Goal: Task Accomplishment & Management: Complete application form

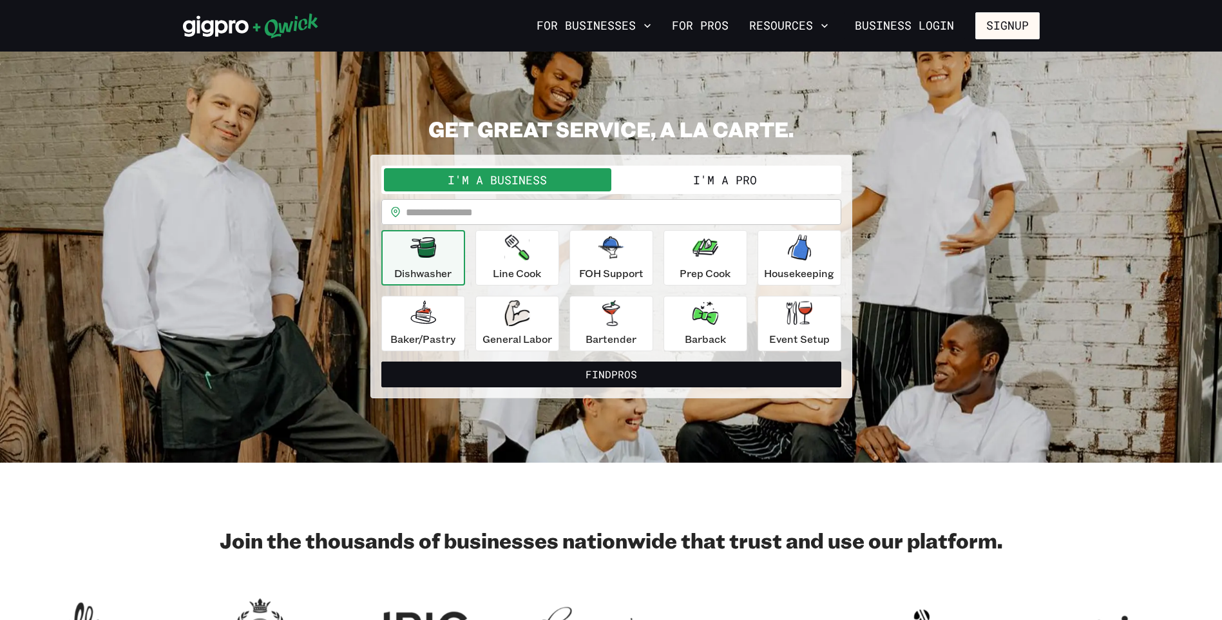
click at [732, 180] on button "I'm a Pro" at bounding box center [725, 179] width 227 height 23
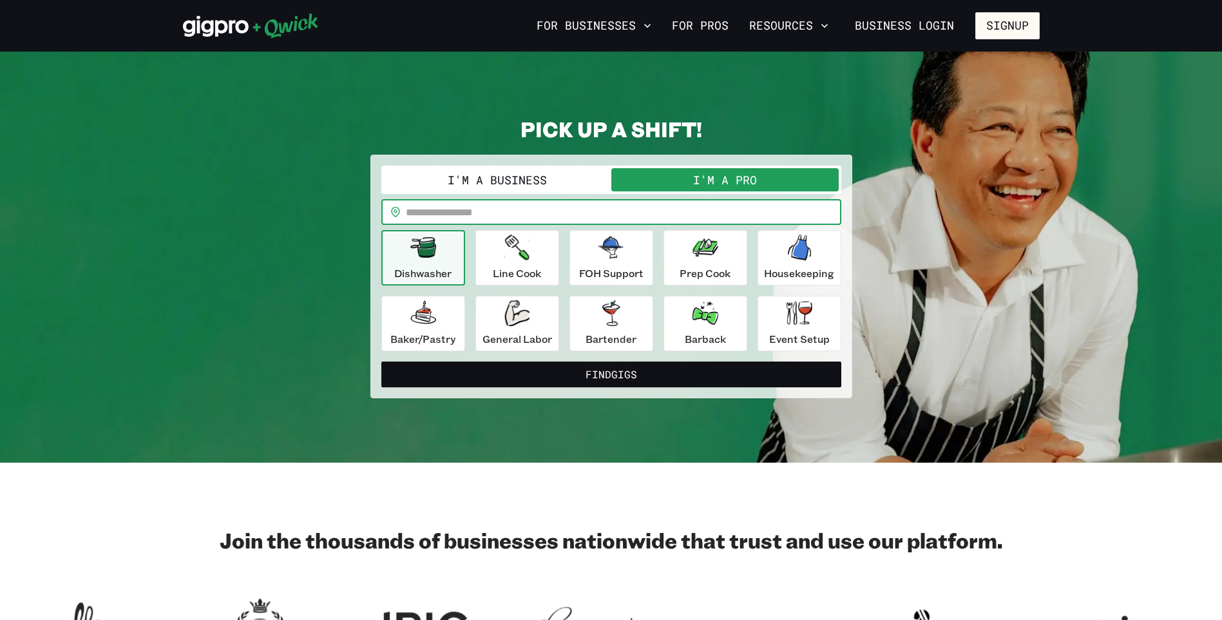
click at [505, 216] on input "text" at bounding box center [624, 212] width 436 height 26
type input "*****"
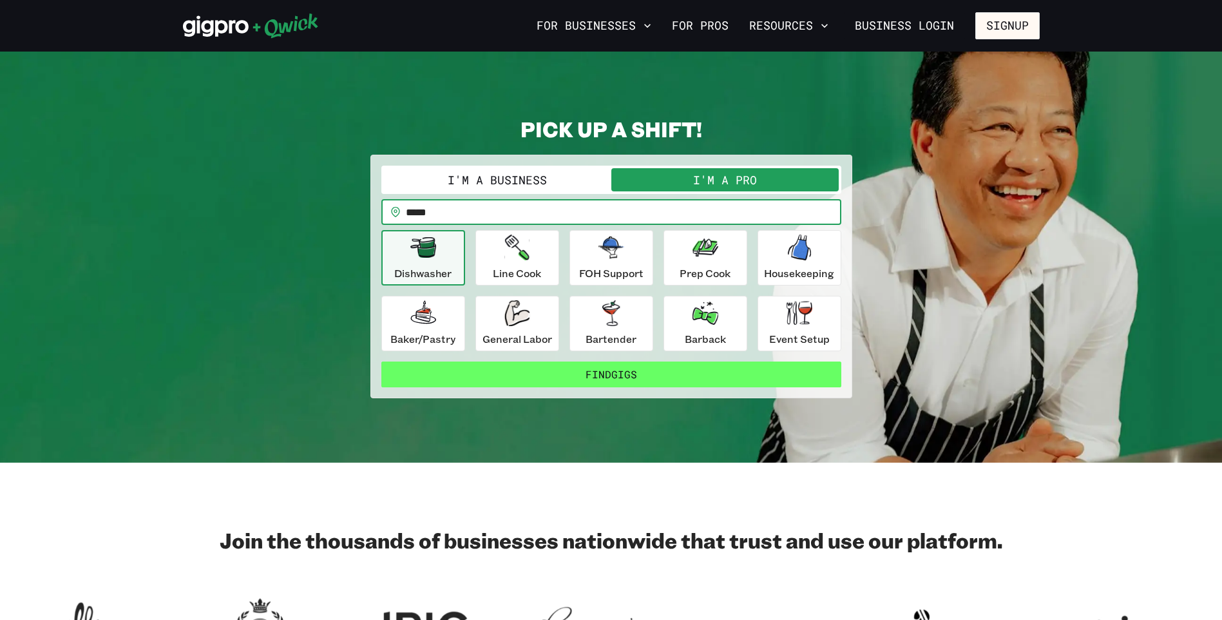
click at [622, 369] on button "Find Gigs" at bounding box center [611, 374] width 460 height 26
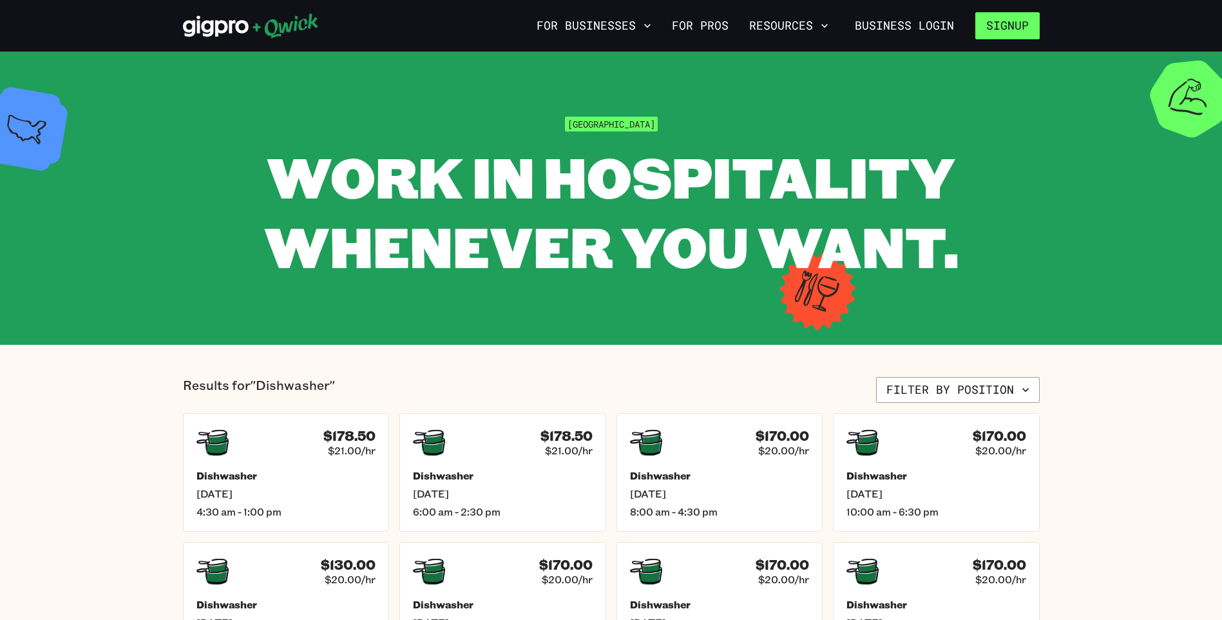
click at [1012, 23] on button "Signup" at bounding box center [1008, 25] width 64 height 27
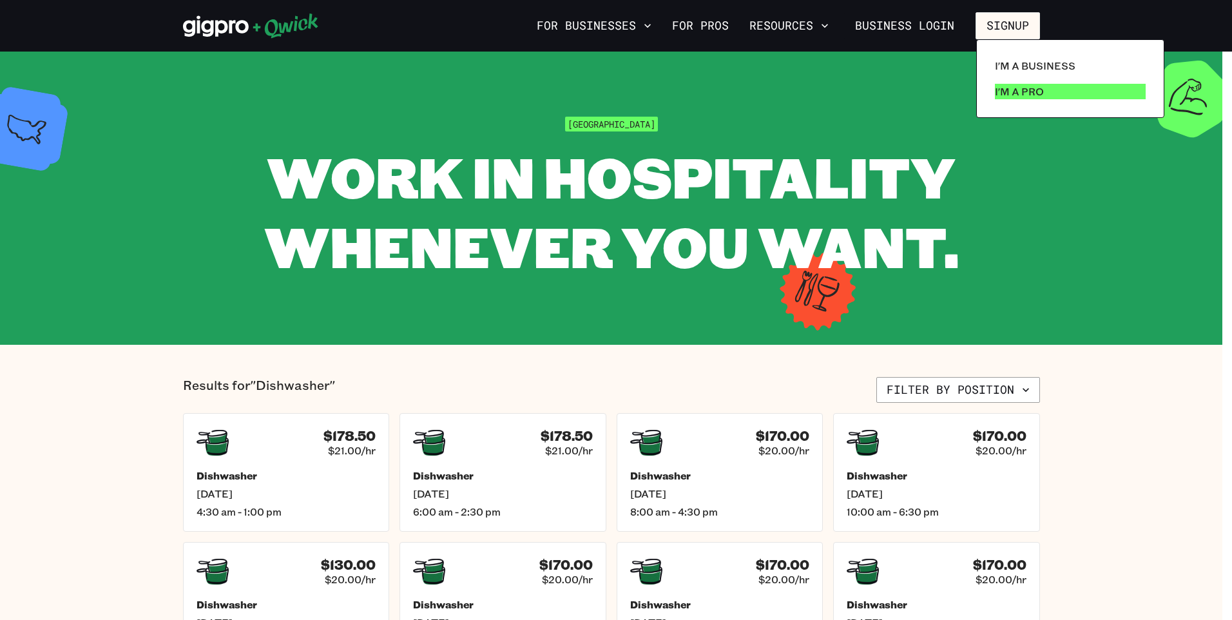
click at [1029, 89] on p "I'm a Pro" at bounding box center [1019, 91] width 49 height 15
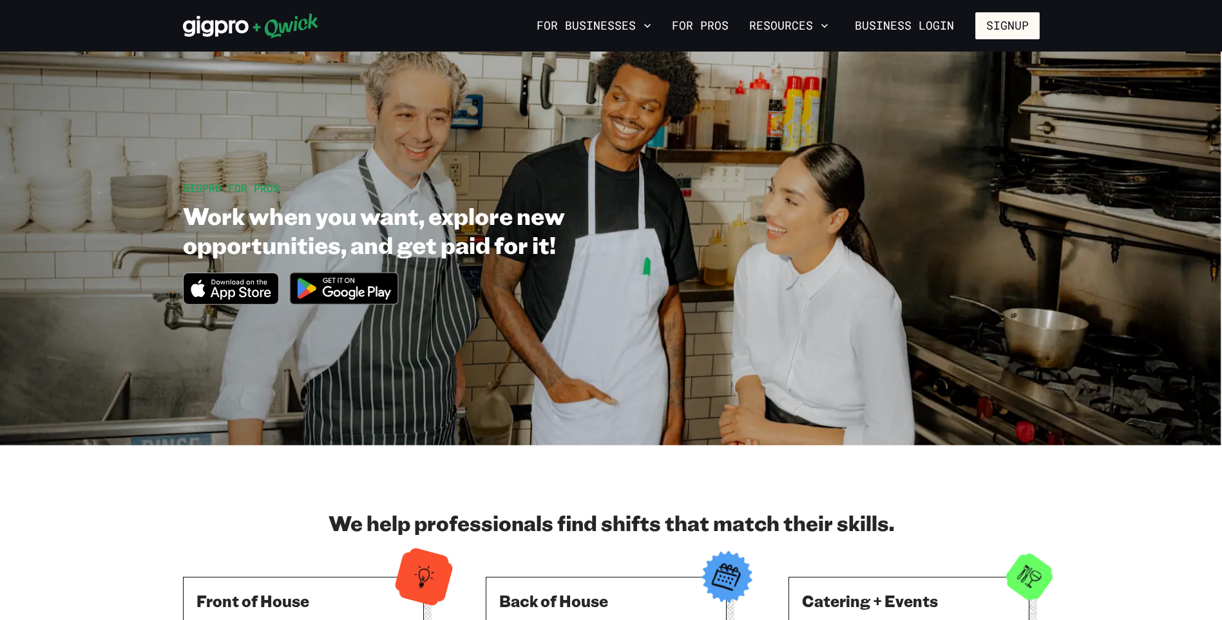
click at [343, 296] on img at bounding box center [344, 288] width 125 height 48
